Goal: Information Seeking & Learning: Learn about a topic

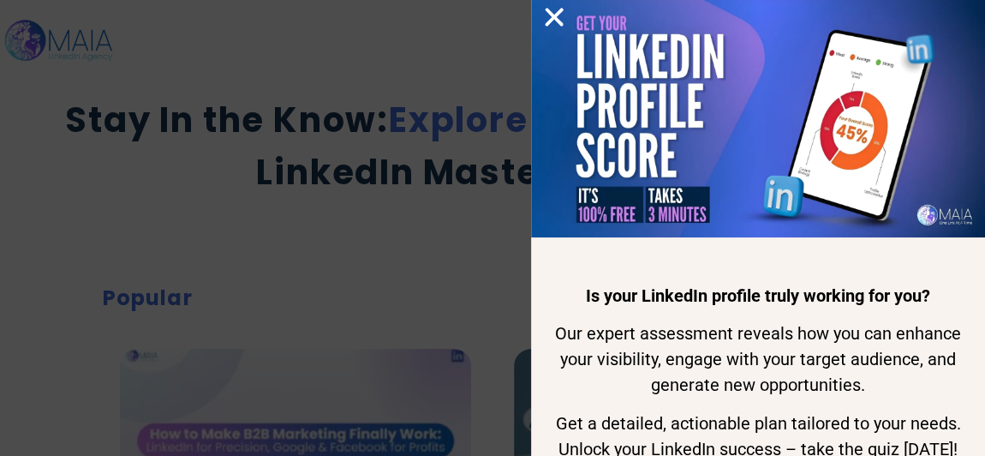
click at [548, 15] on icon "Close" at bounding box center [555, 17] width 26 height 26
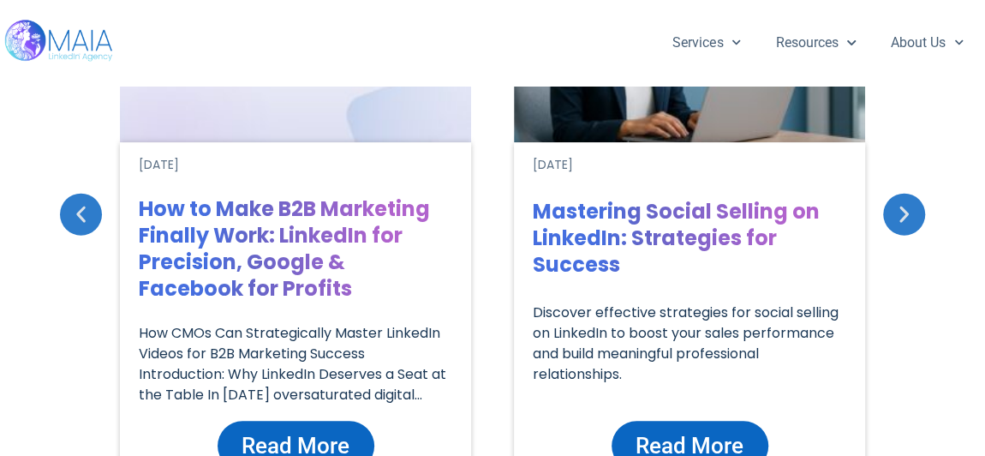
scroll to position [389, 0]
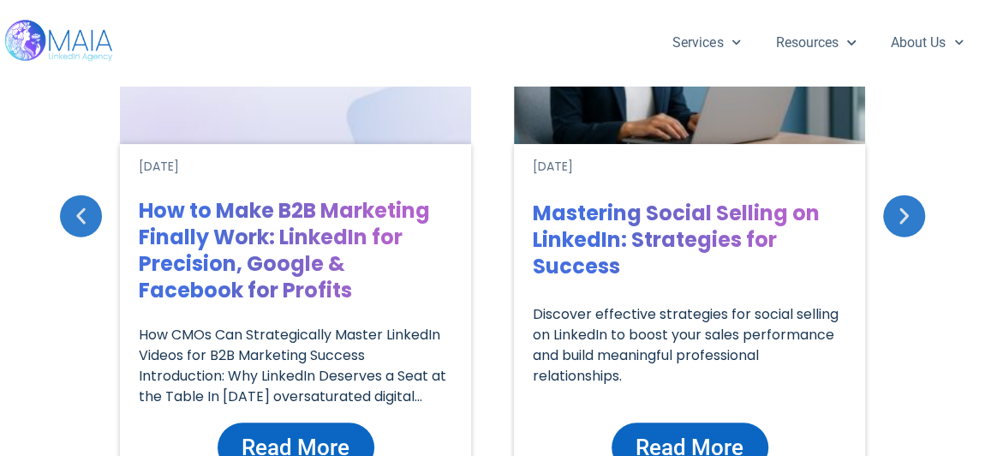
click at [339, 446] on span "Read More" at bounding box center [296, 447] width 108 height 33
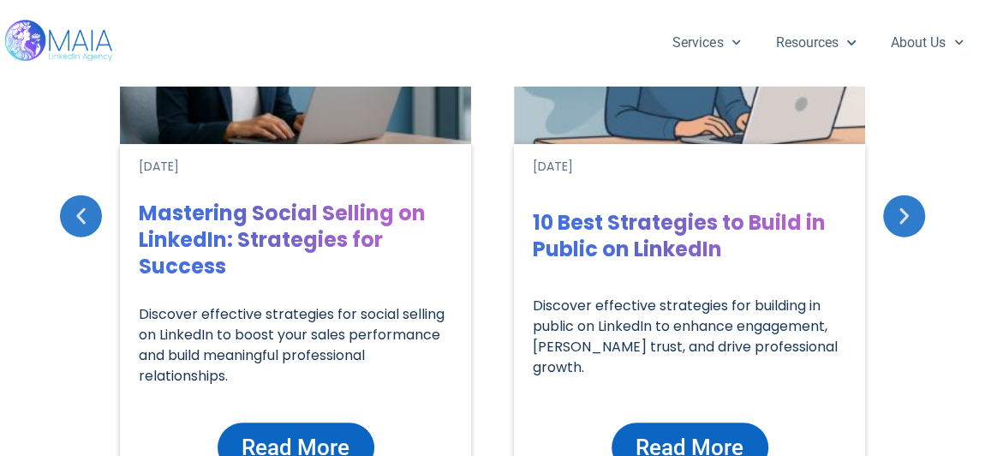
click at [60, 200] on div "Popular May 08 24 Israeli Female Leaders You Should Follow in 2024 In the vibra…" at bounding box center [492, 264] width 985 height 759
click at [71, 219] on icon "Previous slide" at bounding box center [80, 215] width 21 height 21
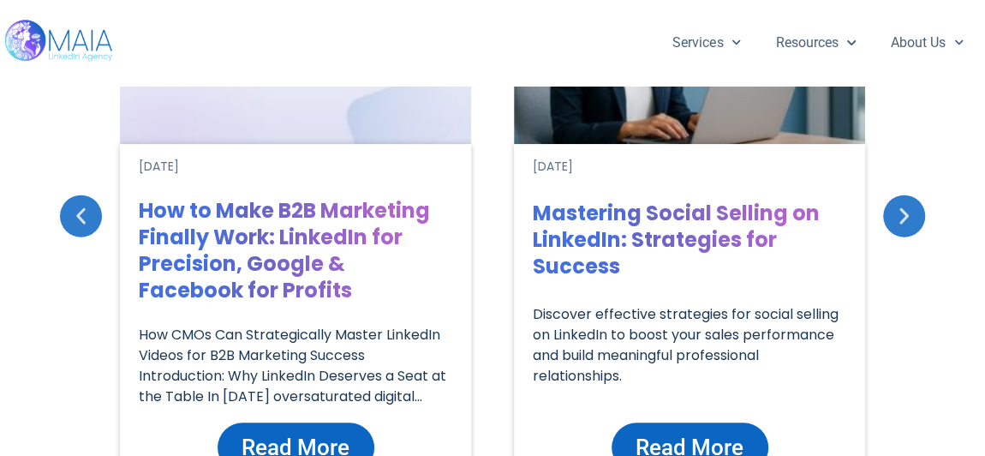
click at [267, 268] on h1 "How to Make B2B Marketing Finally Work: LinkedIn for Precision, Google & Facebo…" at bounding box center [296, 250] width 314 height 106
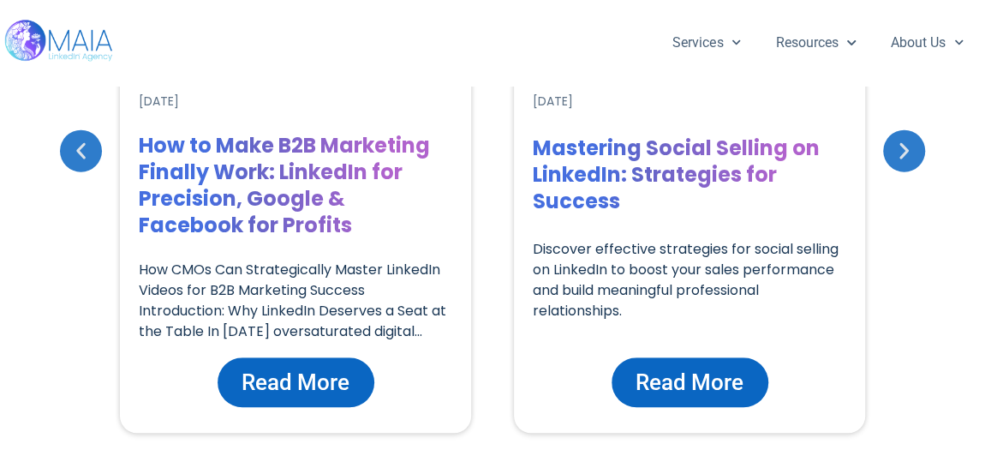
scroll to position [545, 0]
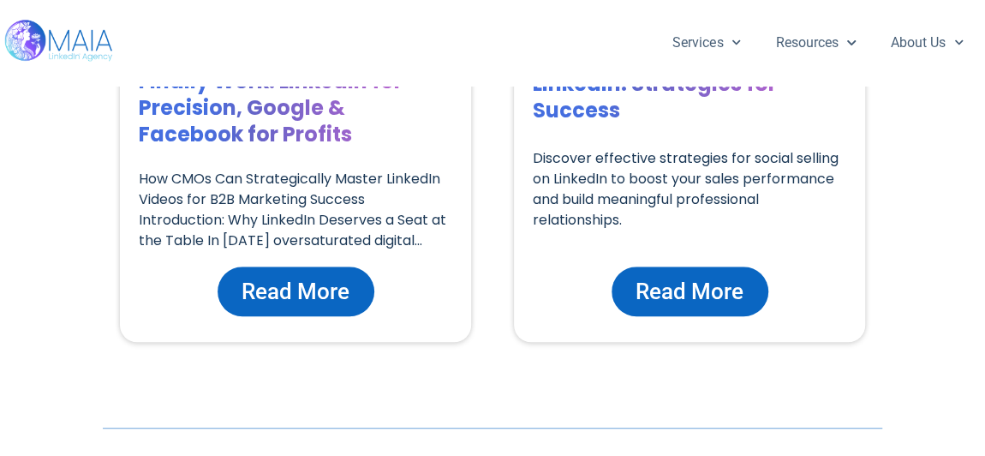
click at [295, 300] on span "Read More" at bounding box center [296, 291] width 108 height 33
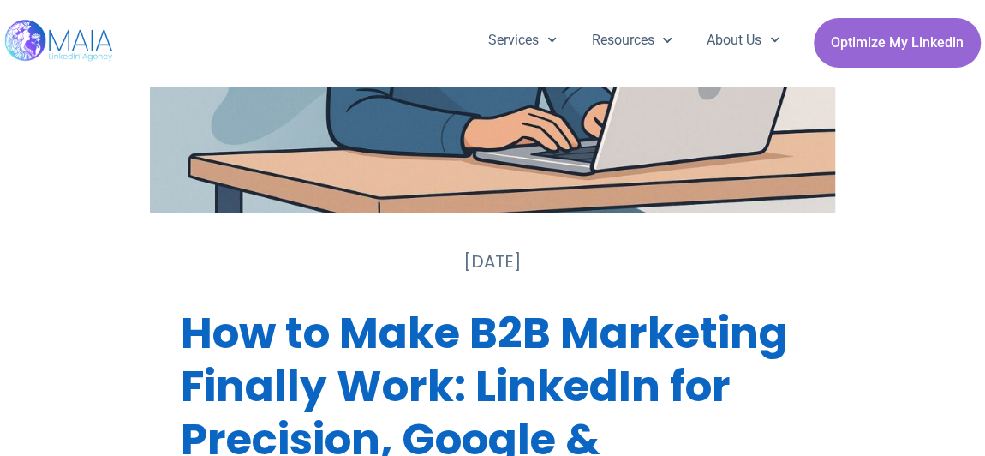
scroll to position [467, 0]
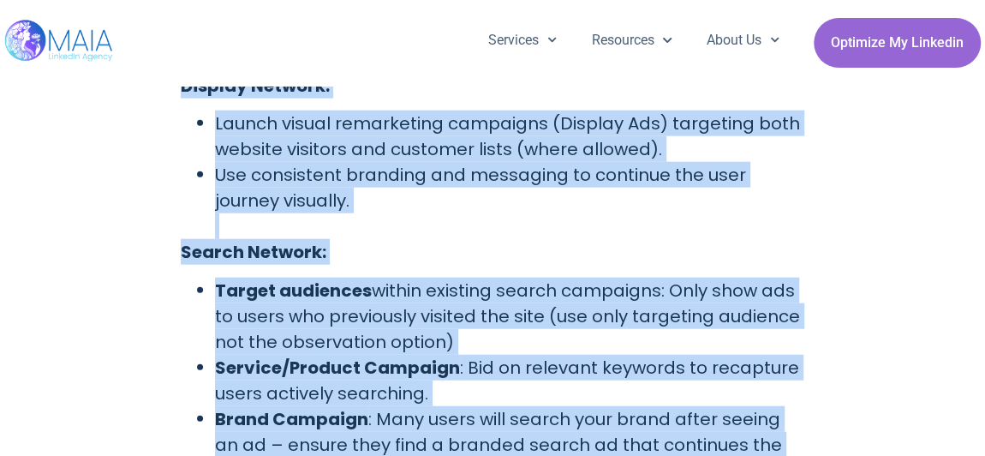
drag, startPoint x: 167, startPoint y: 203, endPoint x: 498, endPoint y: 492, distance: 439.1
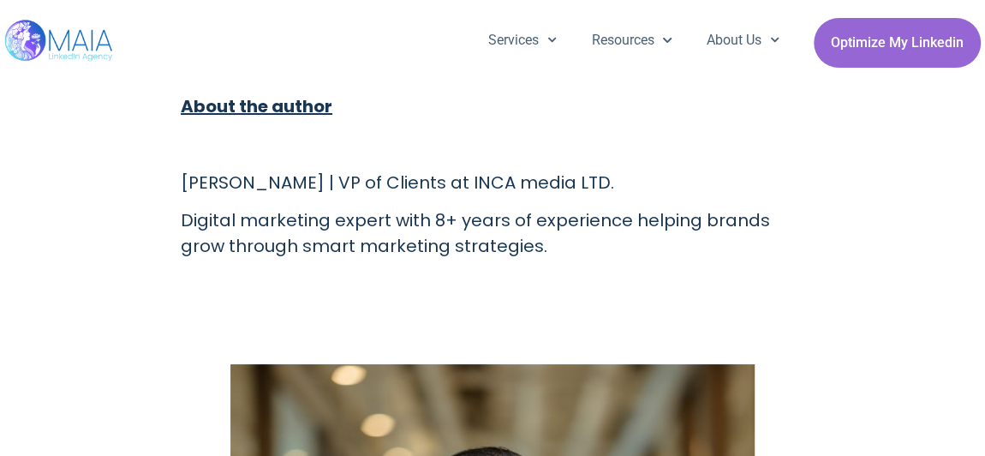
scroll to position [6317, 0]
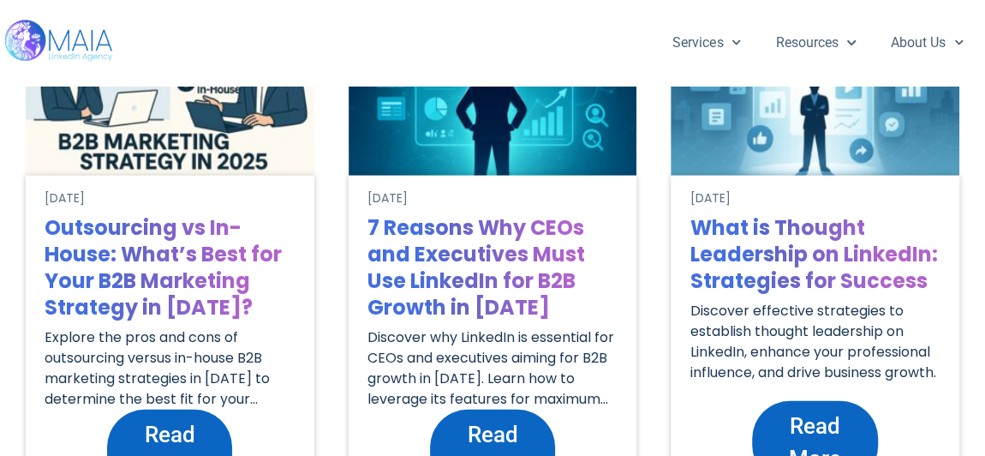
scroll to position [2898, 0]
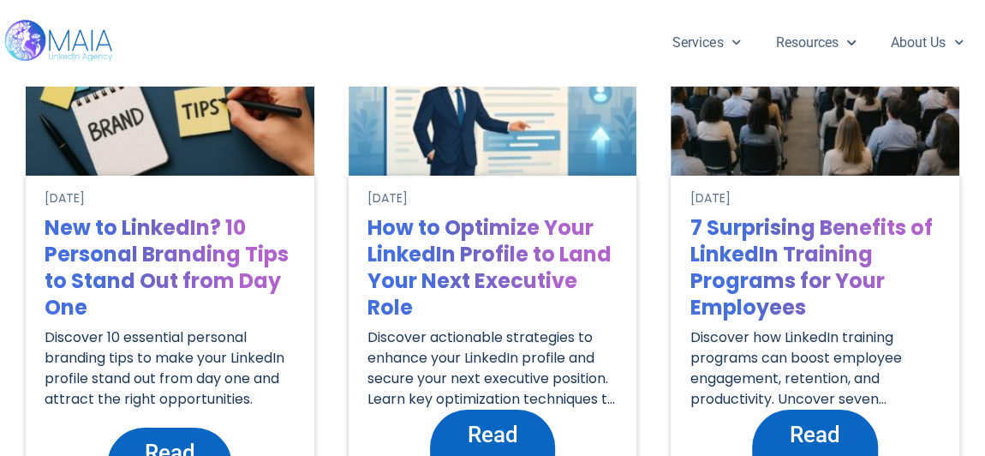
click at [785, 422] on span "Read More" at bounding box center [815, 450] width 91 height 65
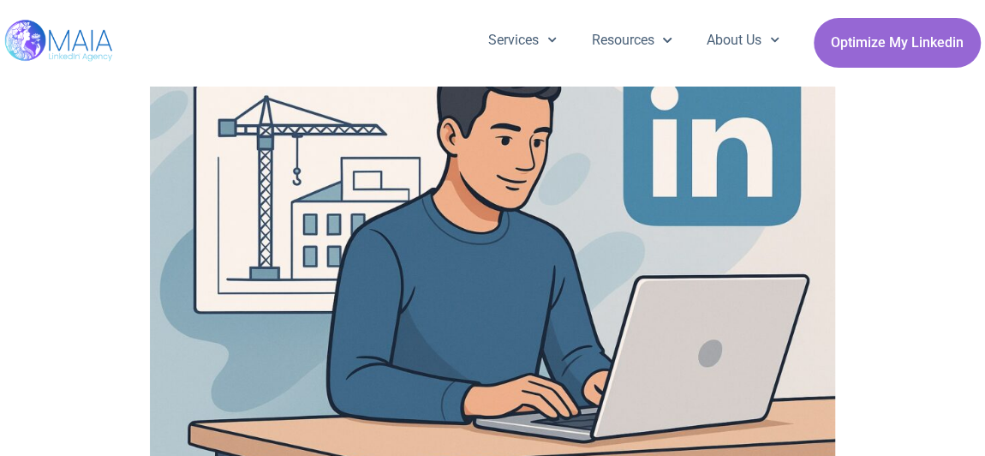
scroll to position [155, 0]
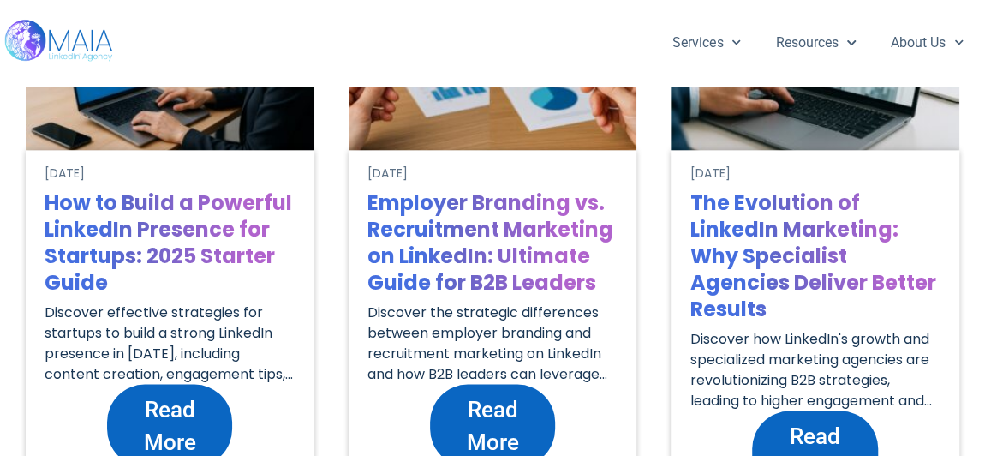
scroll to position [4752, 0]
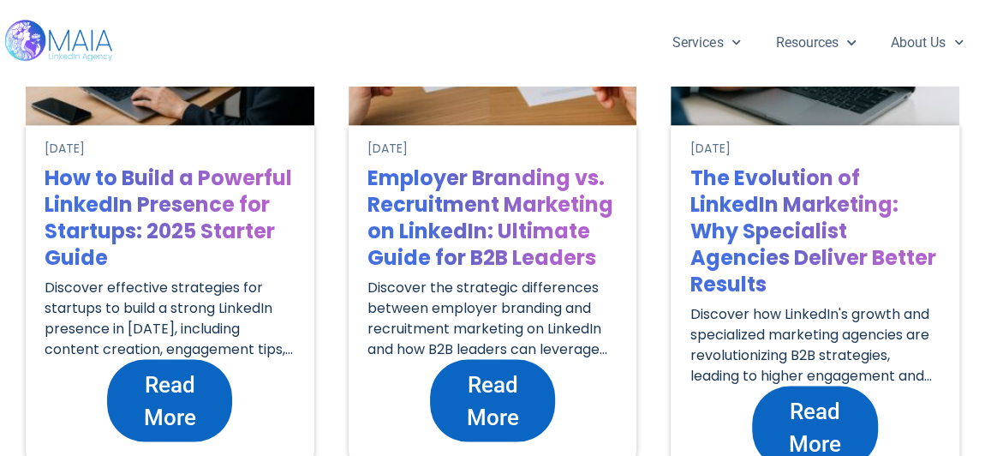
click at [192, 389] on span "Read More" at bounding box center [169, 400] width 91 height 65
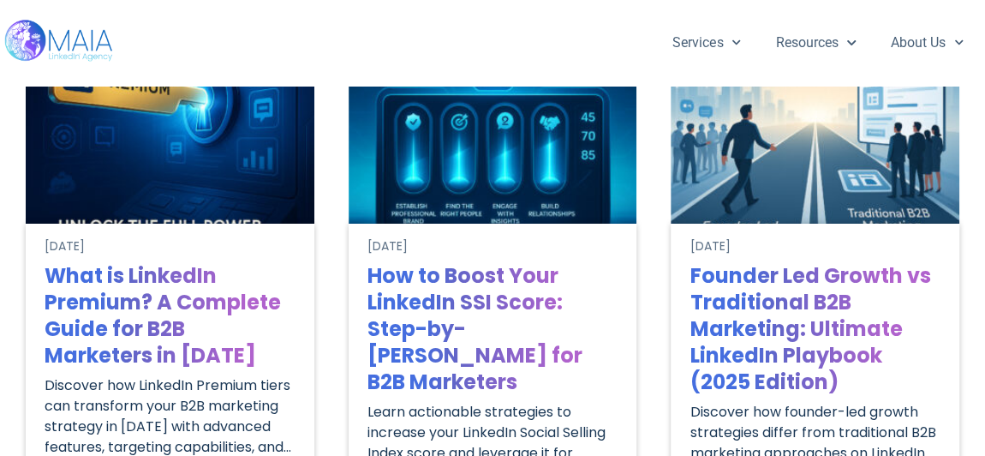
scroll to position [6465, 0]
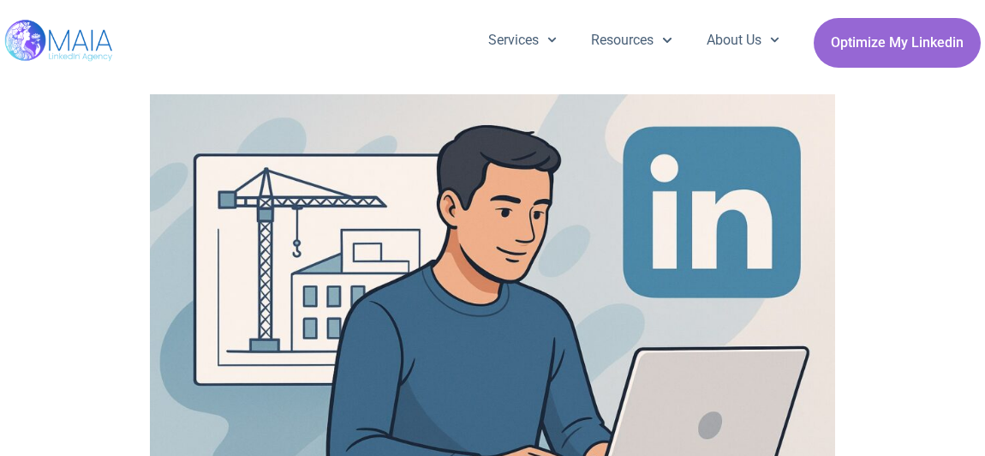
scroll to position [233, 0]
